Goal: Transaction & Acquisition: Obtain resource

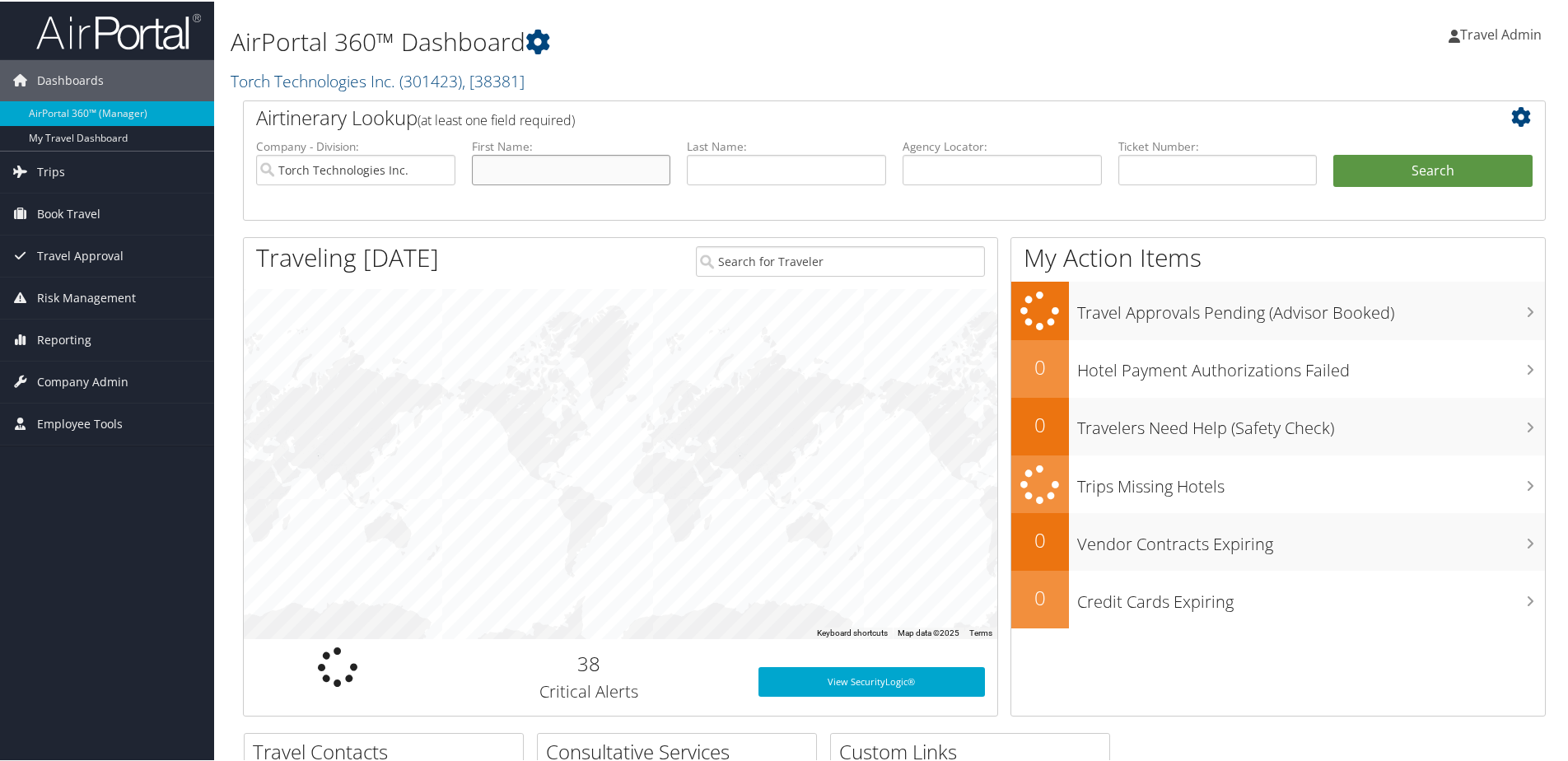
click at [561, 167] on input "text" at bounding box center [571, 169] width 199 height 31
type input "heath"
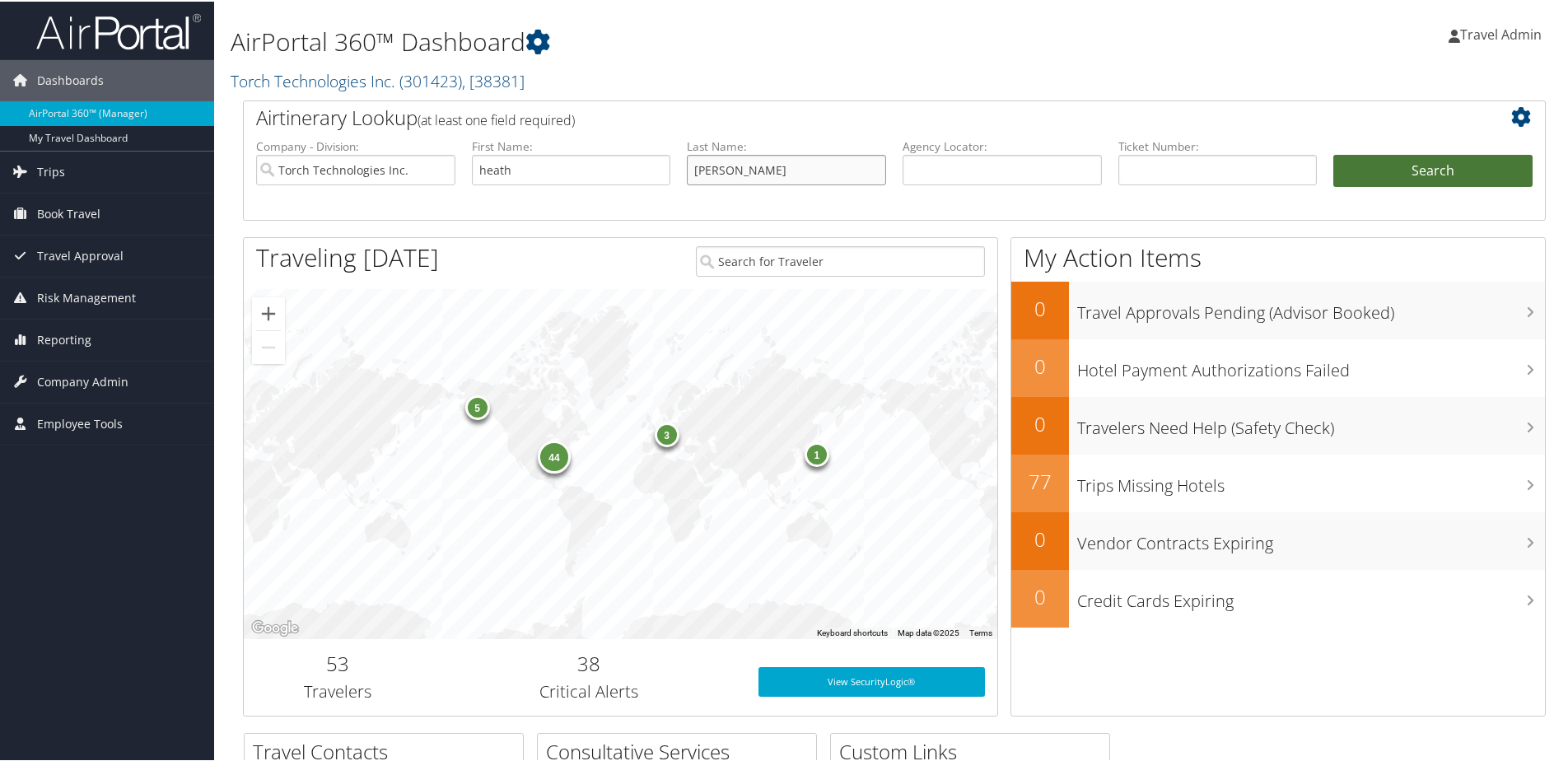
type input "mcGill"
click at [1370, 155] on button "Search" at bounding box center [1433, 170] width 199 height 33
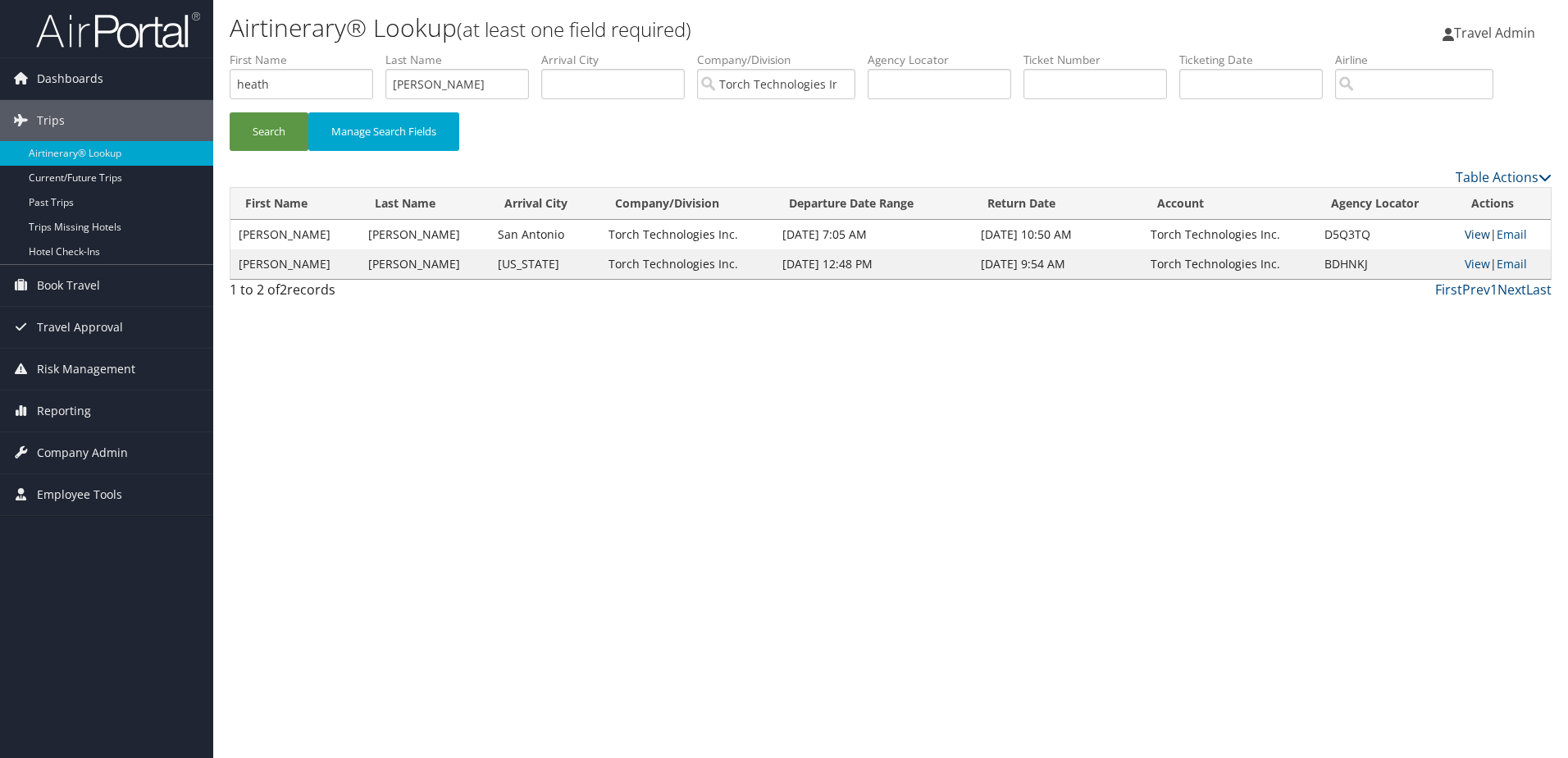
click at [1467, 233] on link "View" at bounding box center [1477, 234] width 25 height 15
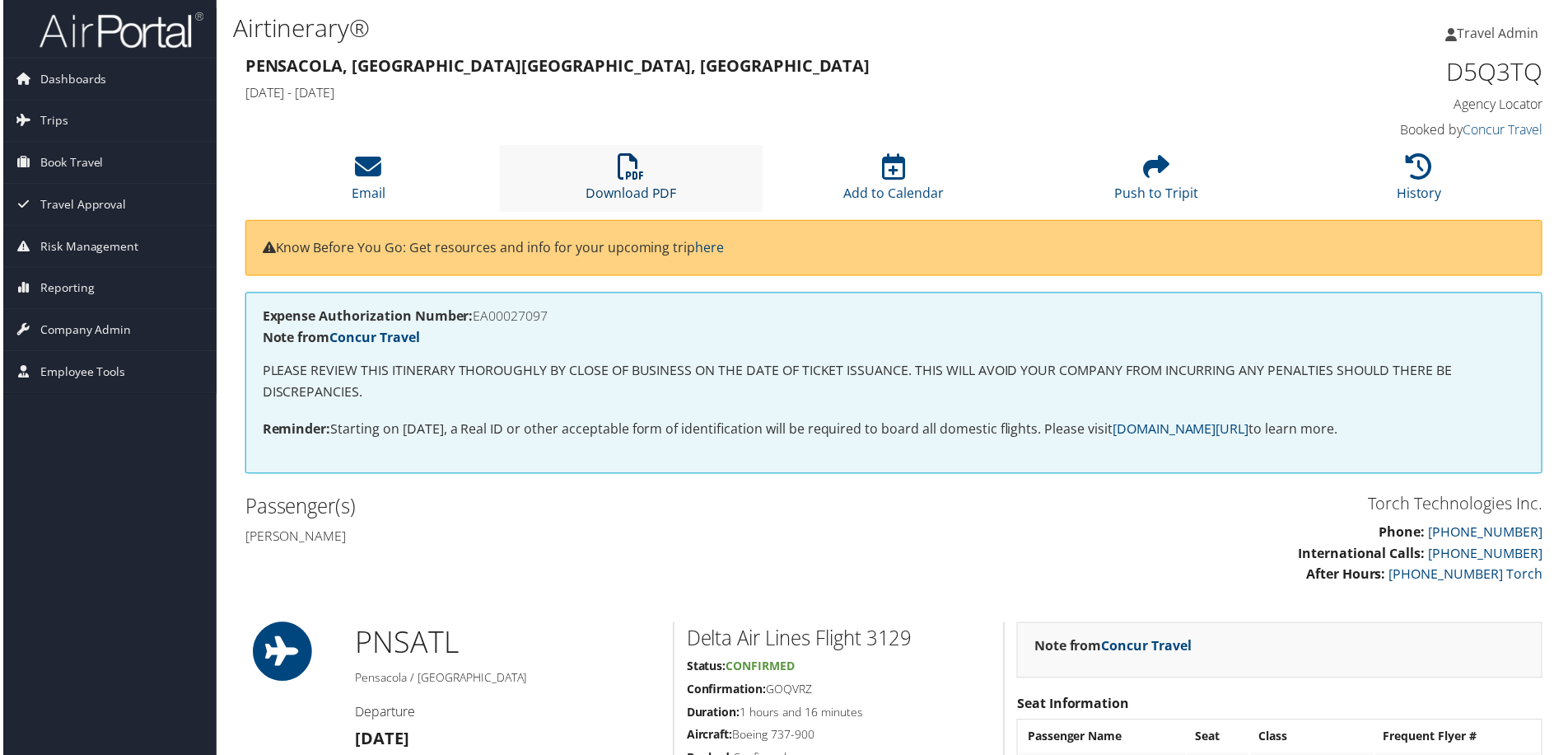
click at [634, 187] on link "Download PDF" at bounding box center [630, 182] width 92 height 40
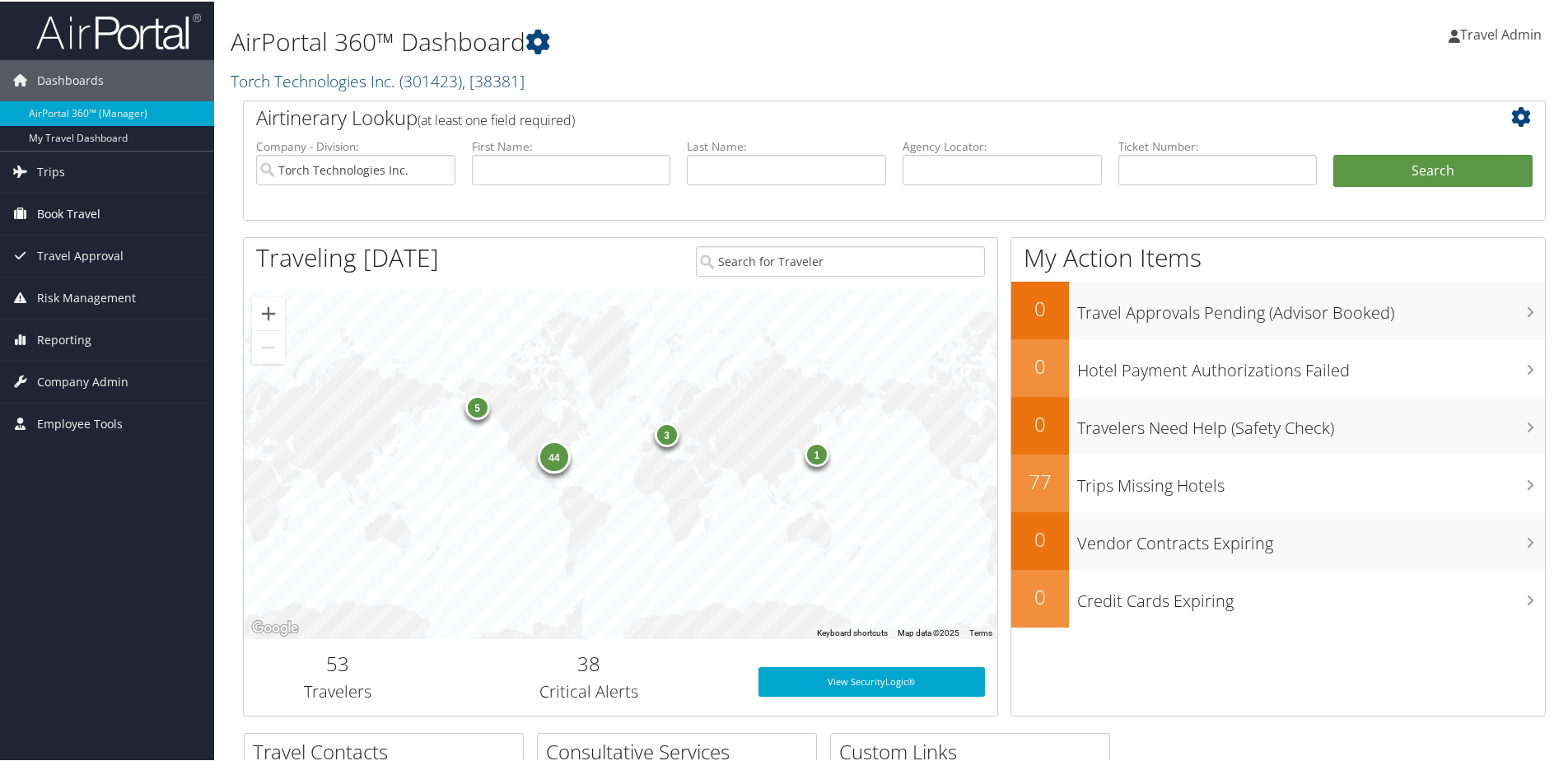
drag, startPoint x: 64, startPoint y: 208, endPoint x: 47, endPoint y: 215, distance: 18.4
click at [64, 208] on span "Book Travel" at bounding box center [68, 212] width 64 height 41
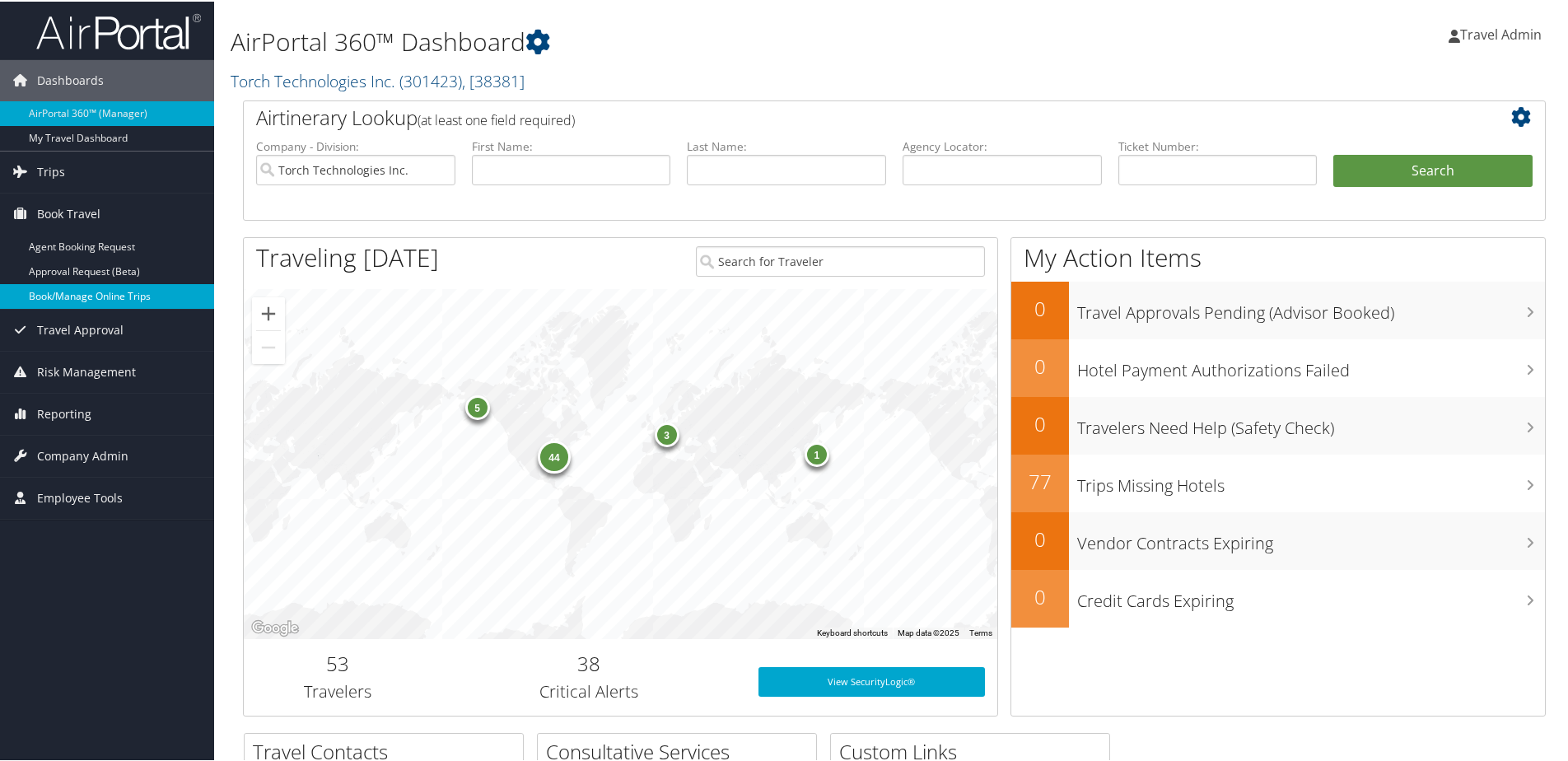
click at [37, 301] on link "Book/Manage Online Trips" at bounding box center [107, 295] width 214 height 25
